Goal: Information Seeking & Learning: Learn about a topic

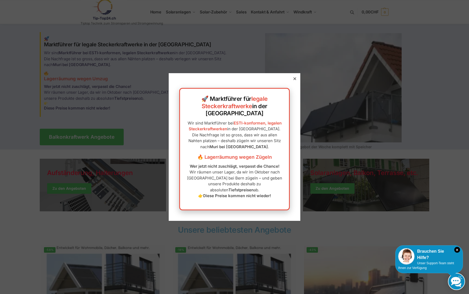
click at [294, 80] on icon at bounding box center [294, 78] width 3 height 3
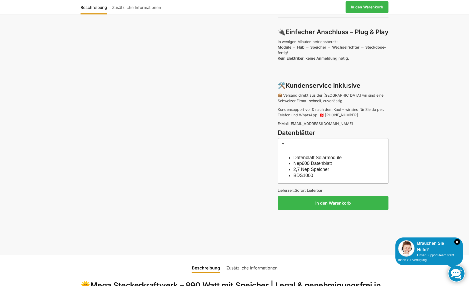
scroll to position [383, 0]
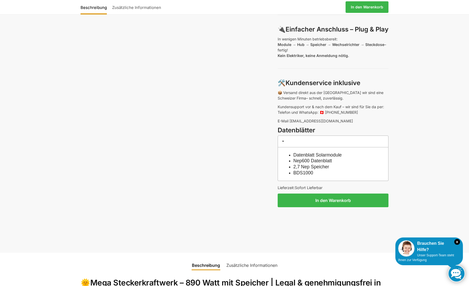
click at [306, 153] on link "Datenblatt Solarmodule" at bounding box center [317, 155] width 48 height 5
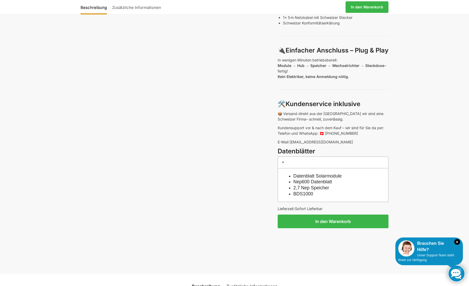
scroll to position [362, 0]
click at [319, 185] on link "2,7 Nep Speicher" at bounding box center [311, 187] width 36 height 5
